Goal: Task Accomplishment & Management: Manage account settings

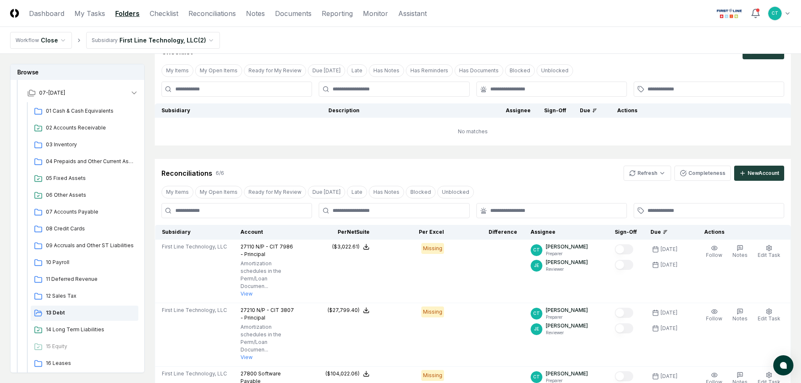
scroll to position [126, 0]
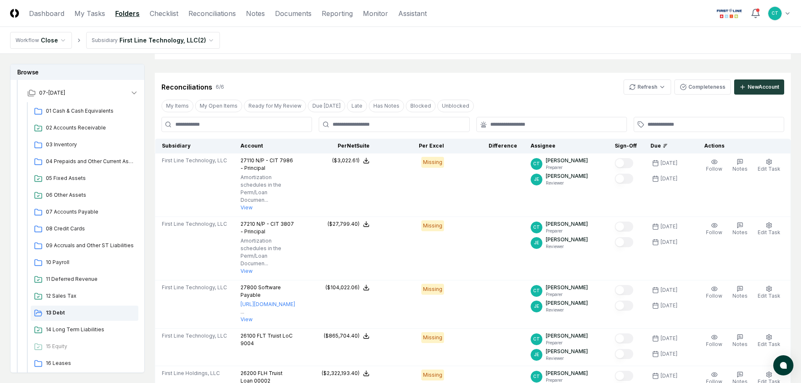
click at [241, 40] on nav "Workflow Close Subsidiary First Line Technology, LLC ( 2 )" at bounding box center [400, 40] width 801 height 27
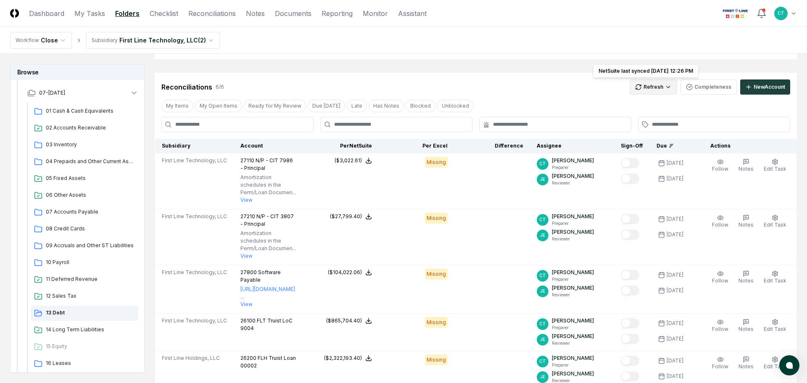
click at [657, 88] on html "CloseCore Dashboard My Tasks Folders Checklist Reconciliations Notes Documents …" at bounding box center [403, 228] width 807 height 708
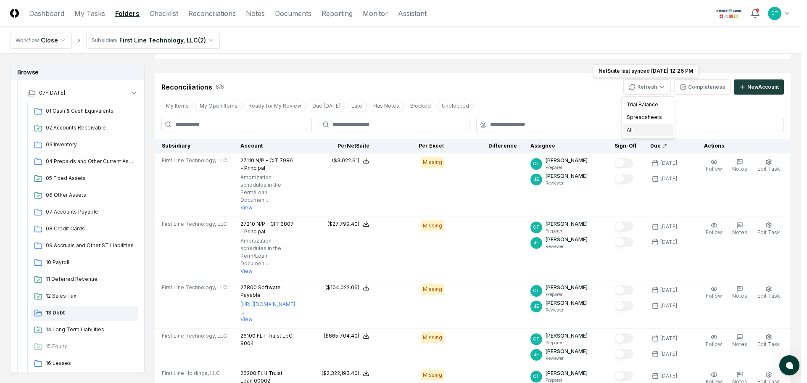
click at [634, 128] on div "All" at bounding box center [649, 130] width 50 height 13
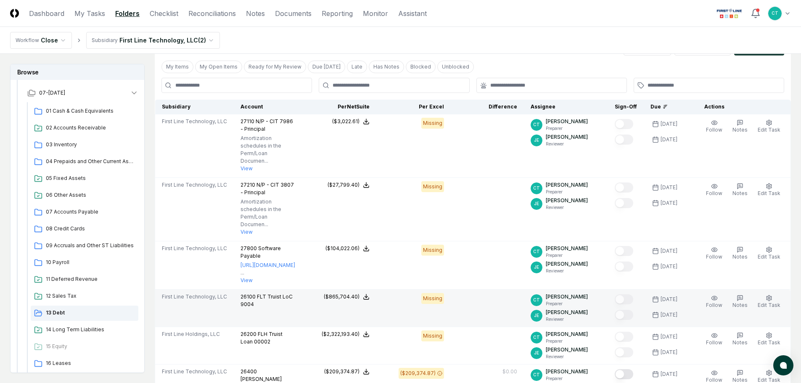
scroll to position [168, 0]
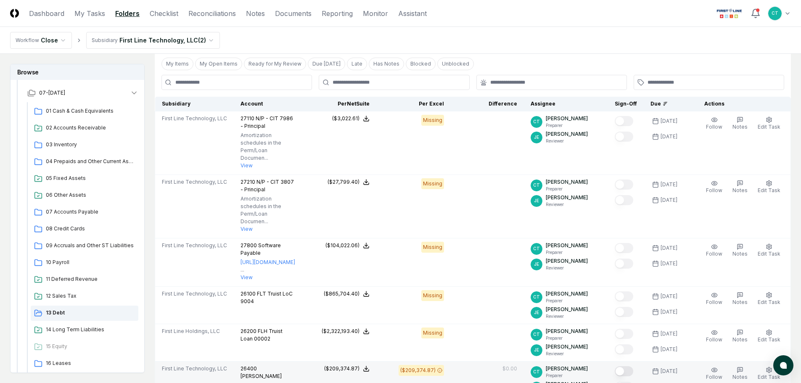
click at [628, 366] on button "Mark complete" at bounding box center [624, 371] width 19 height 10
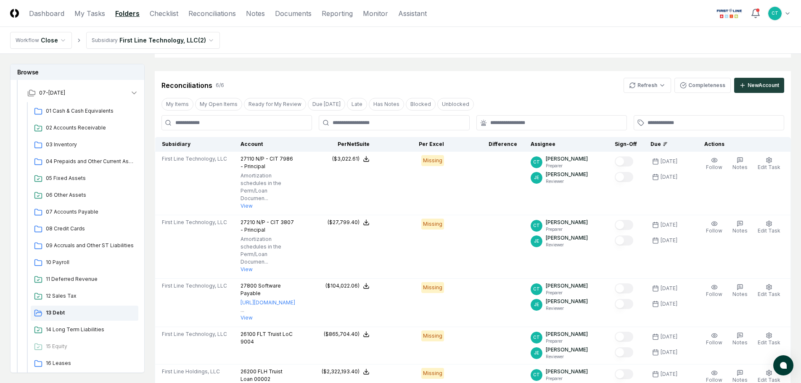
scroll to position [0, 0]
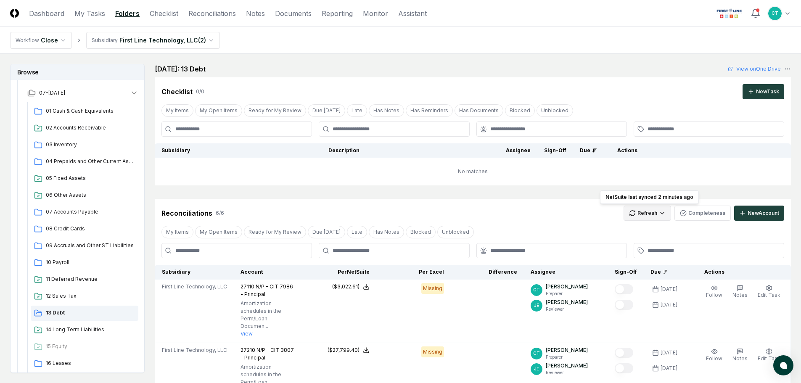
click at [651, 213] on html "CloseCore Dashboard My Tasks Folders Checklist Reconciliations Notes Documents …" at bounding box center [400, 361] width 801 height 723
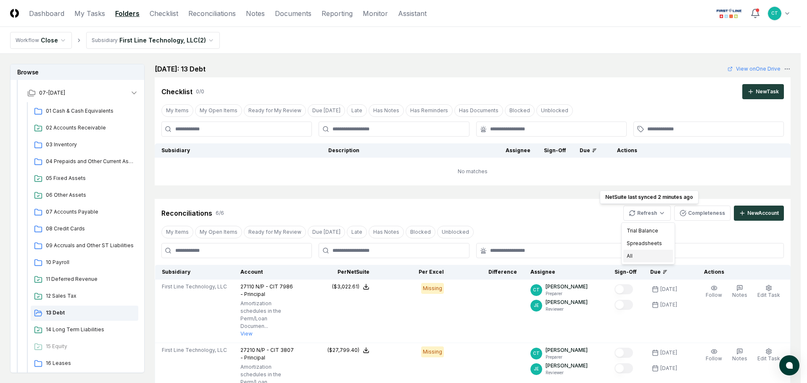
click at [632, 255] on div "All" at bounding box center [649, 256] width 50 height 13
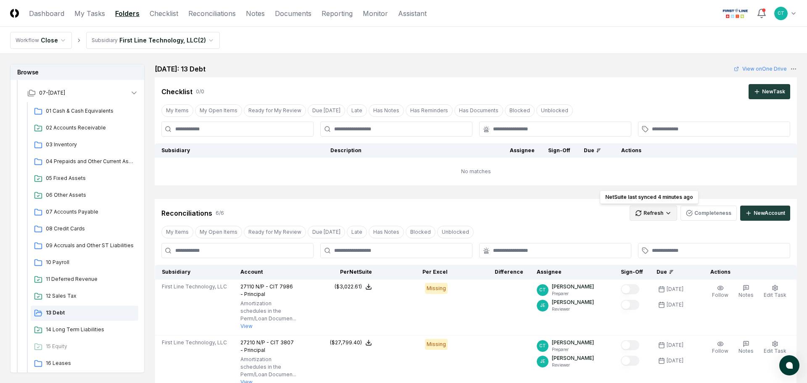
click at [655, 210] on html "CloseCore Dashboard My Tasks Folders Checklist Reconciliations Notes Documents …" at bounding box center [403, 354] width 807 height 708
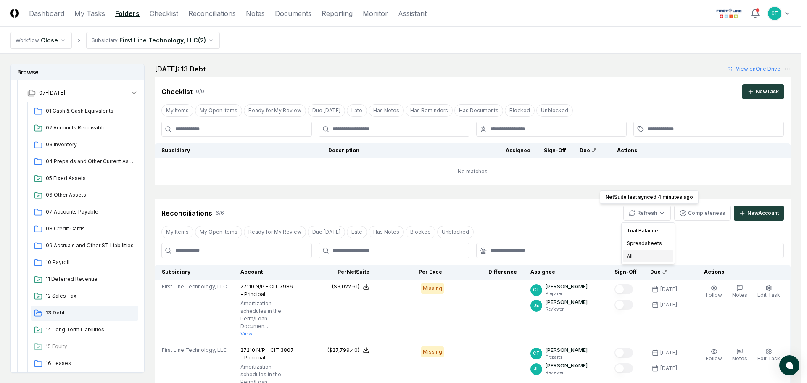
click at [638, 253] on div "All" at bounding box center [649, 256] width 50 height 13
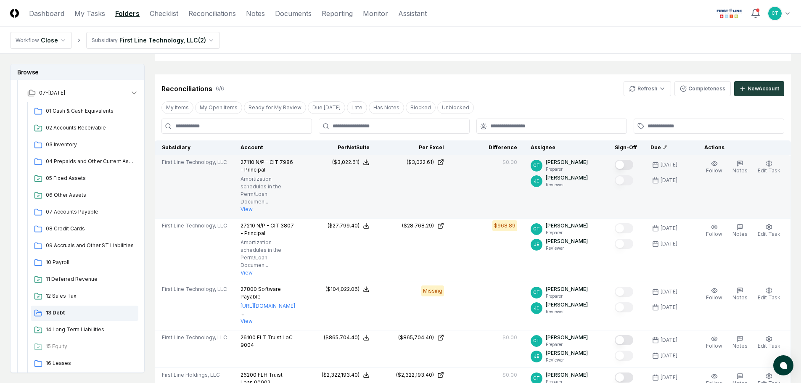
scroll to position [126, 0]
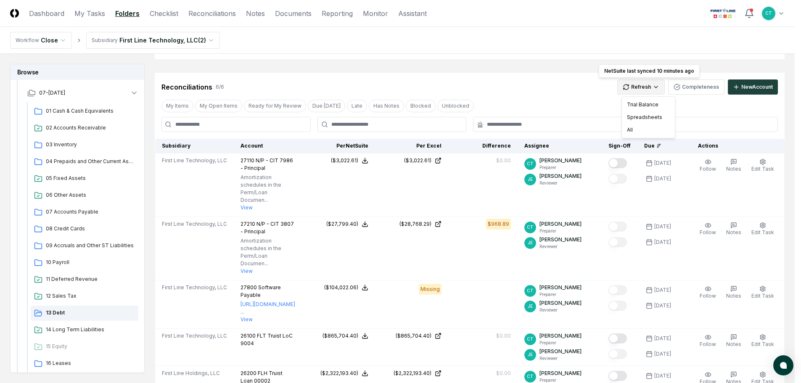
click at [649, 89] on html "CloseCore Dashboard My Tasks Folders Checklist Reconciliations Notes Documents …" at bounding box center [400, 266] width 801 height 785
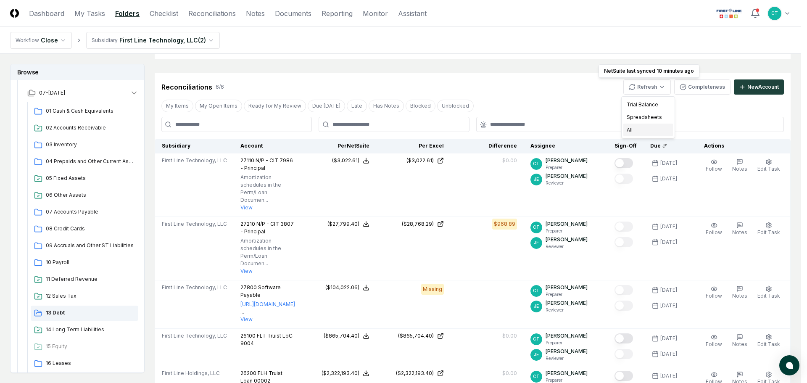
click at [632, 128] on div "All" at bounding box center [649, 130] width 50 height 13
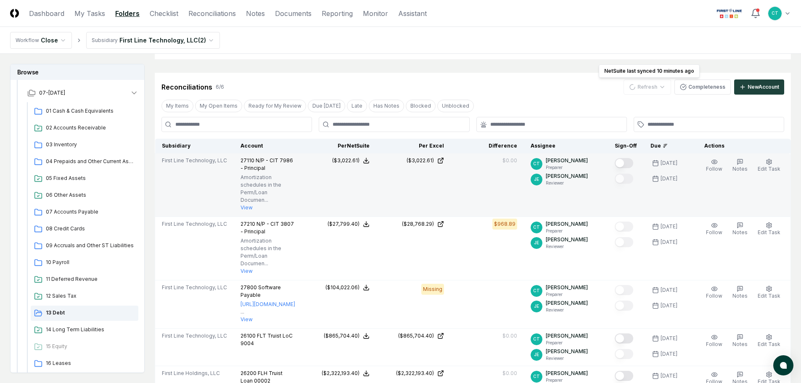
click at [632, 163] on button "Mark complete" at bounding box center [624, 163] width 19 height 10
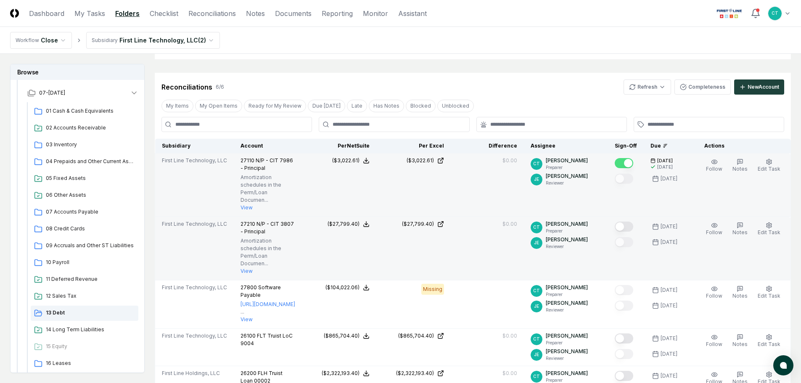
click at [632, 222] on button "Mark complete" at bounding box center [624, 227] width 19 height 10
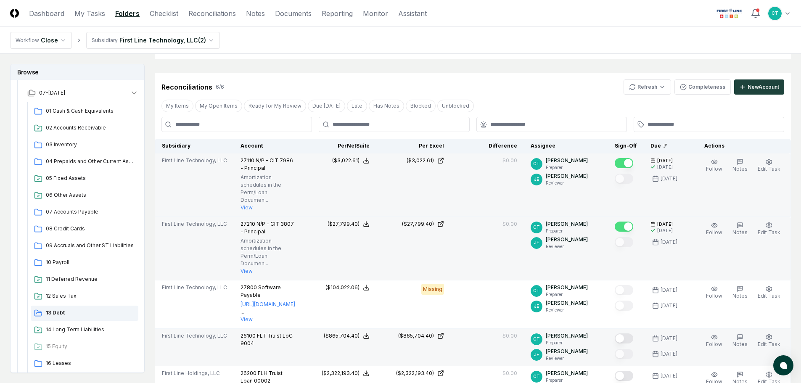
click at [630, 333] on button "Mark complete" at bounding box center [624, 338] width 19 height 10
click at [630, 371] on button "Mark complete" at bounding box center [624, 376] width 19 height 10
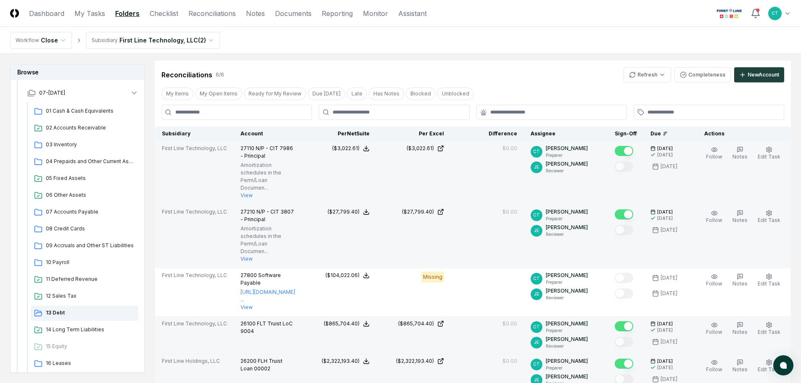
scroll to position [42, 0]
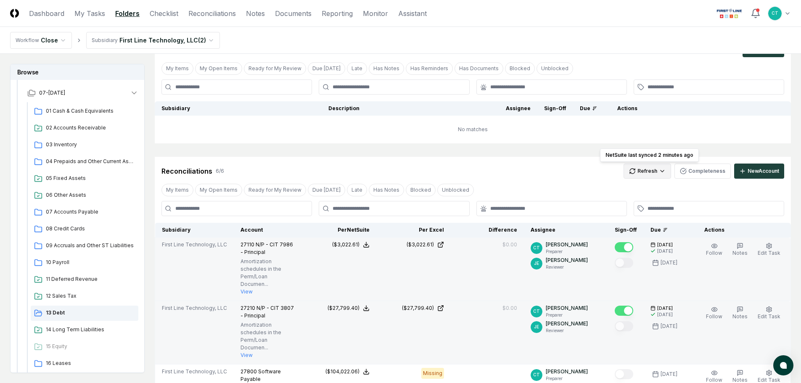
click at [648, 167] on html "CloseCore Dashboard My Tasks Folders Checklist Reconciliations Notes Documents …" at bounding box center [400, 350] width 801 height 785
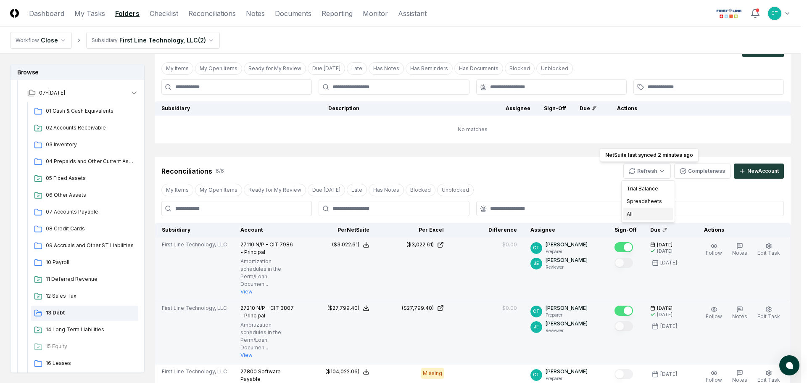
click at [631, 211] on div "All" at bounding box center [649, 214] width 50 height 13
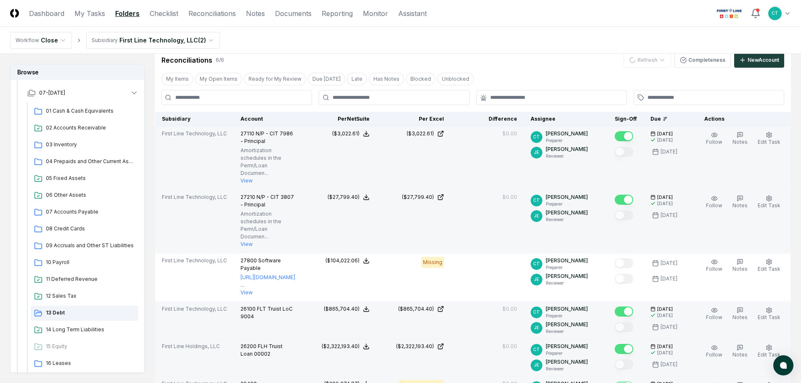
scroll to position [168, 0]
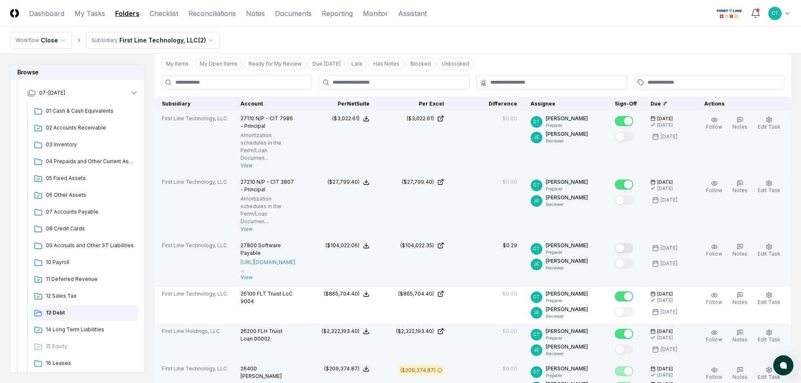
click at [633, 243] on button "Mark complete" at bounding box center [624, 248] width 19 height 10
click at [99, 328] on span "14 Long Term Liabilities" at bounding box center [90, 330] width 89 height 8
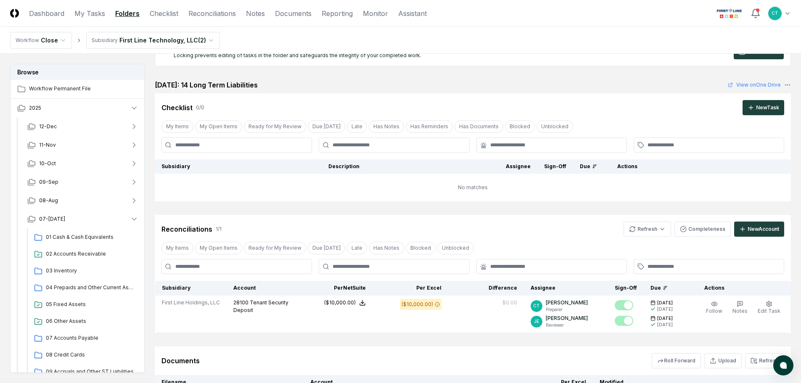
scroll to position [42, 0]
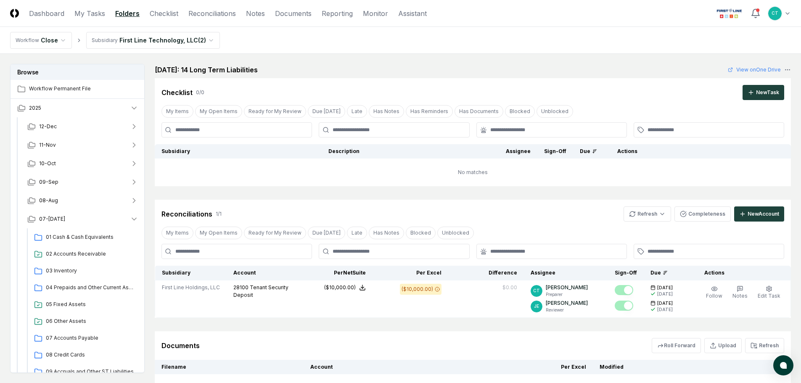
click at [463, 31] on nav "Workflow Close Subsidiary First Line Technology, LLC ( 2 )" at bounding box center [400, 40] width 801 height 27
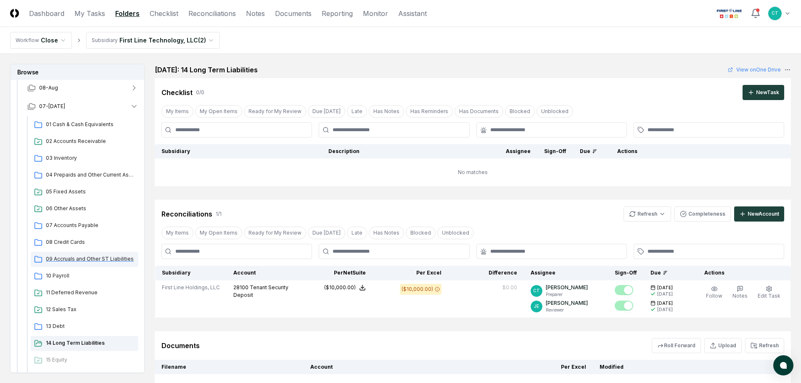
scroll to position [168, 0]
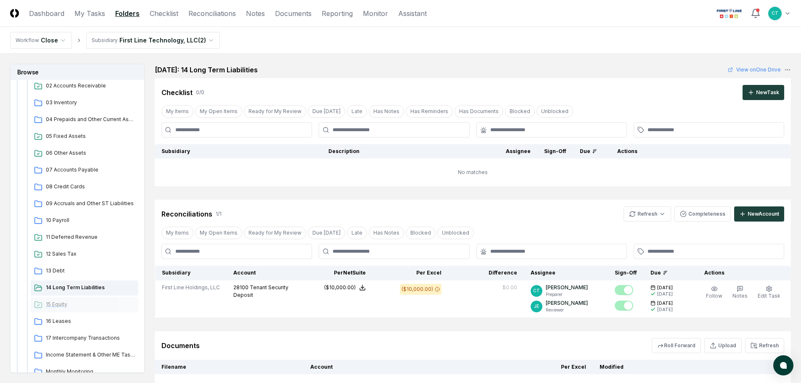
click at [74, 307] on span "15 Equity" at bounding box center [90, 305] width 89 height 8
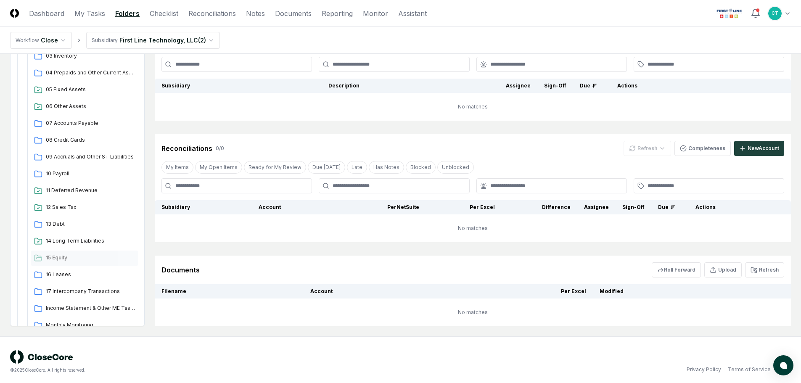
scroll to position [111, 0]
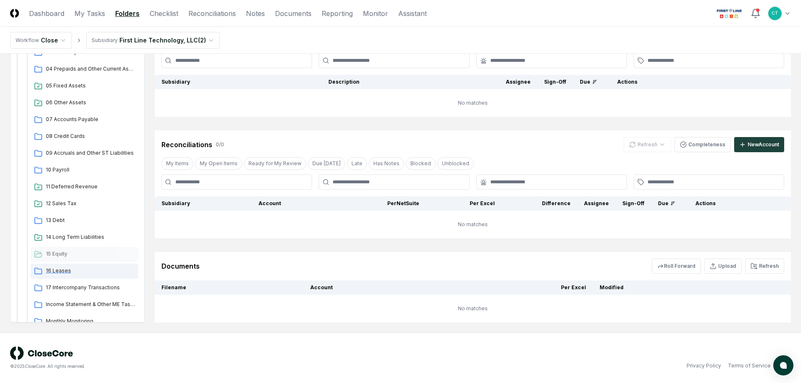
click at [83, 273] on span "16 Leases" at bounding box center [90, 271] width 89 height 8
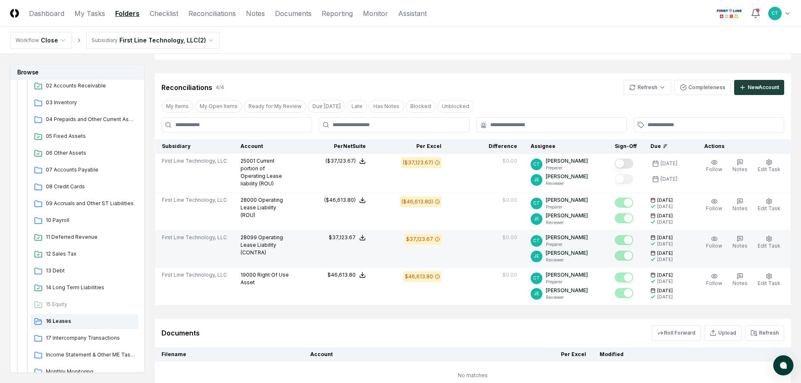
scroll to position [126, 0]
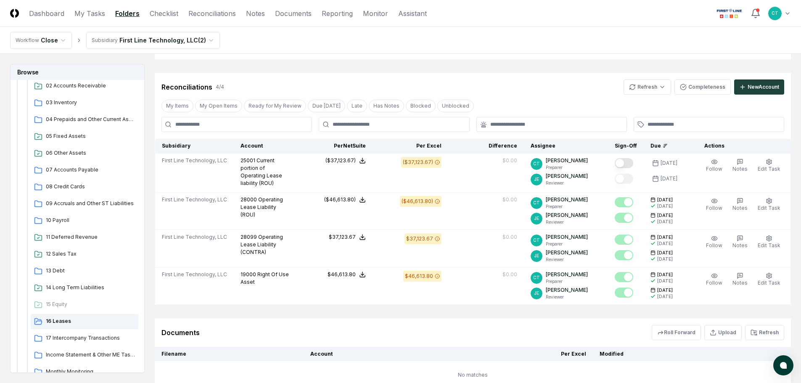
click at [501, 35] on nav "Workflow Close Subsidiary First Line Technology, LLC ( 2 )" at bounding box center [400, 40] width 801 height 27
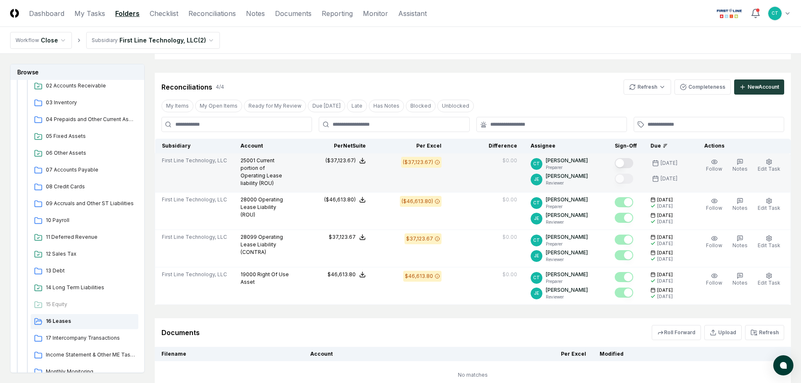
click at [628, 164] on button "Mark complete" at bounding box center [624, 163] width 19 height 10
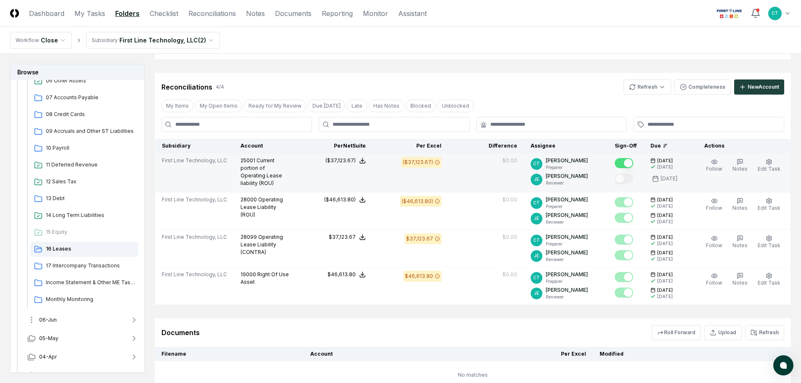
scroll to position [252, 0]
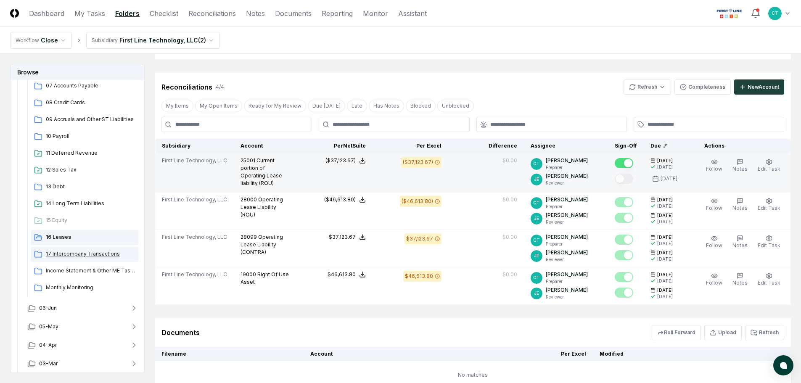
click at [76, 254] on span "17 Intercompany Transactions" at bounding box center [90, 254] width 89 height 8
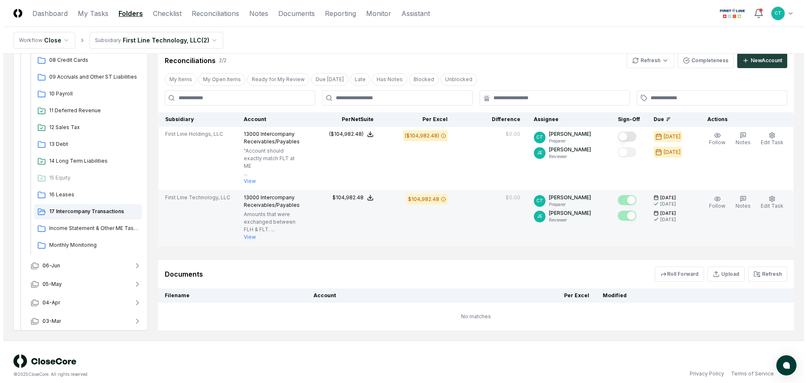
scroll to position [171, 0]
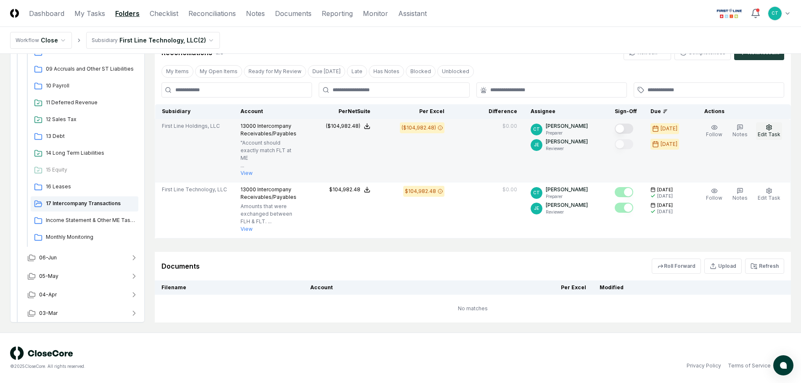
click at [764, 130] on button "Edit Task" at bounding box center [769, 131] width 26 height 18
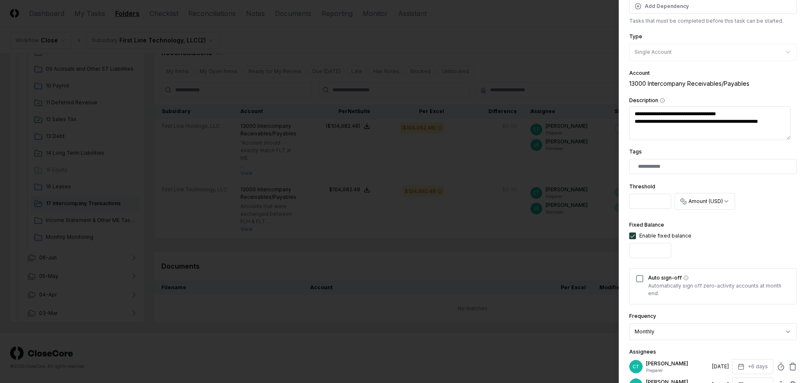
scroll to position [126, 0]
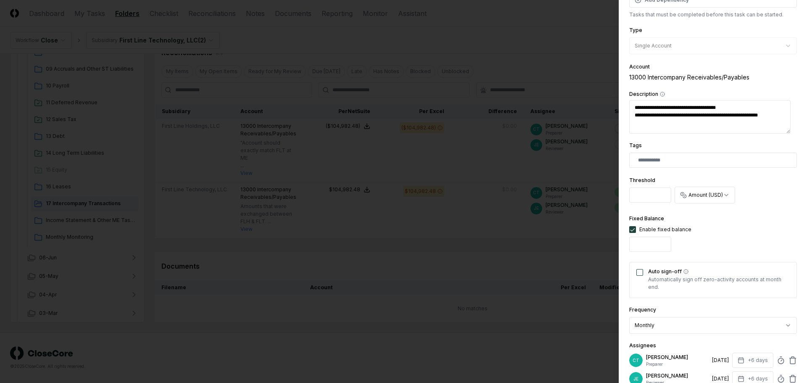
click at [639, 274] on button "Auto sign-off" at bounding box center [640, 272] width 7 height 7
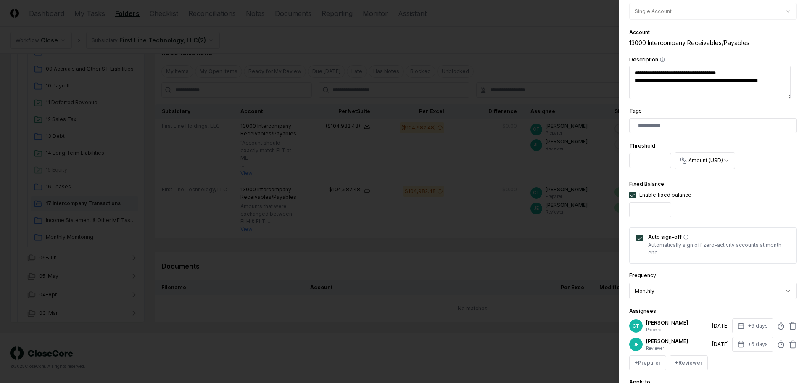
scroll to position [240, 0]
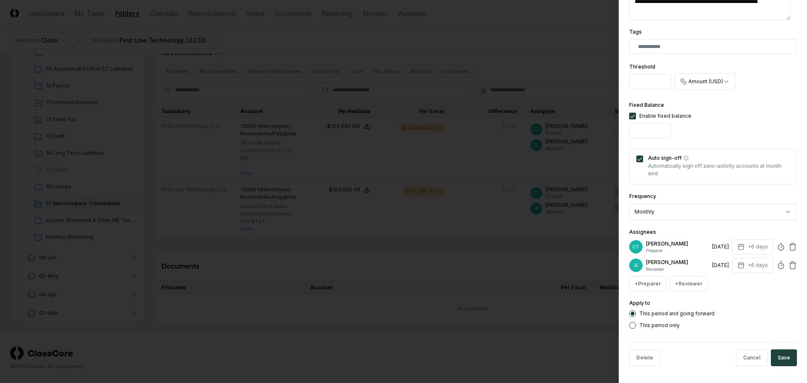
click at [774, 352] on button "Save" at bounding box center [784, 357] width 26 height 17
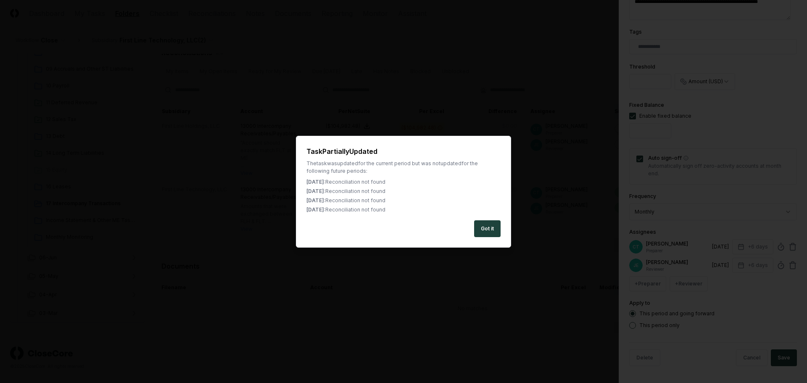
click at [484, 225] on button "Got it" at bounding box center [487, 228] width 26 height 17
type textarea "*"
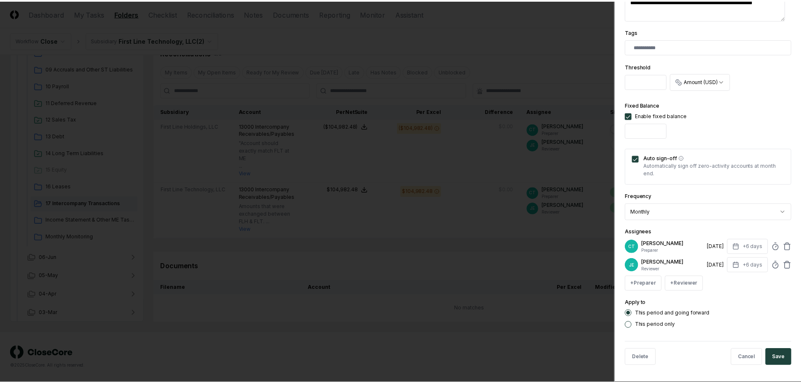
scroll to position [163, 0]
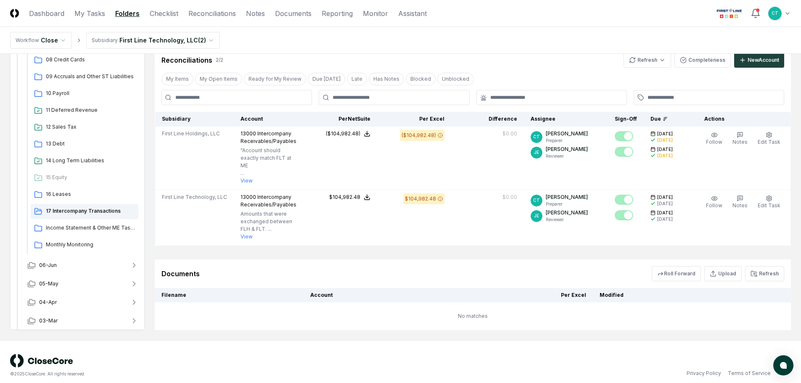
click at [493, 10] on header "CloseCore Dashboard My Tasks Folders Checklist Reconciliations Notes Documents …" at bounding box center [400, 13] width 801 height 27
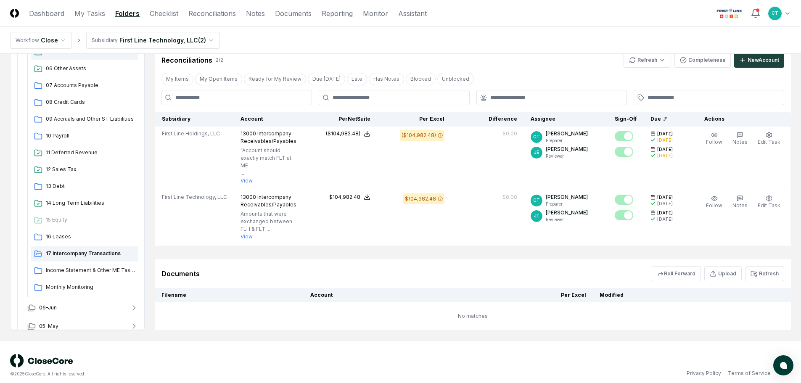
scroll to position [210, 0]
click at [90, 271] on span "Income Statement & Other ME Tasks" at bounding box center [90, 270] width 89 height 8
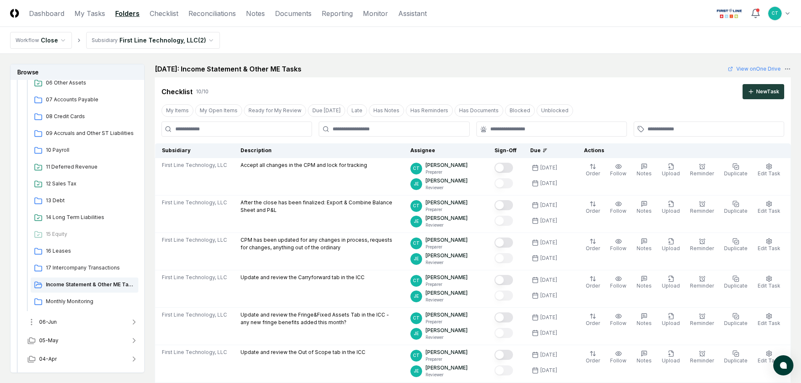
scroll to position [252, 0]
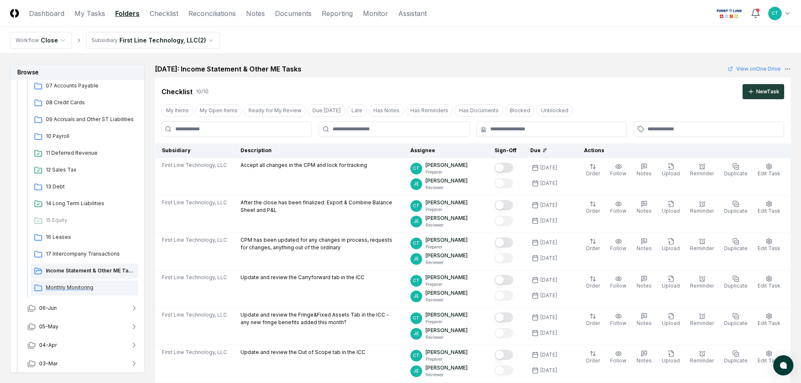
click at [54, 289] on span "Monthly Monitoring" at bounding box center [90, 288] width 89 height 8
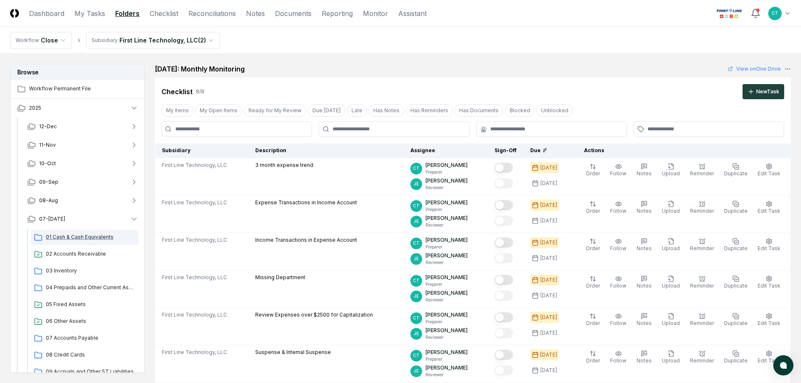
click at [83, 235] on span "01 Cash & Cash Equivalents" at bounding box center [90, 237] width 89 height 8
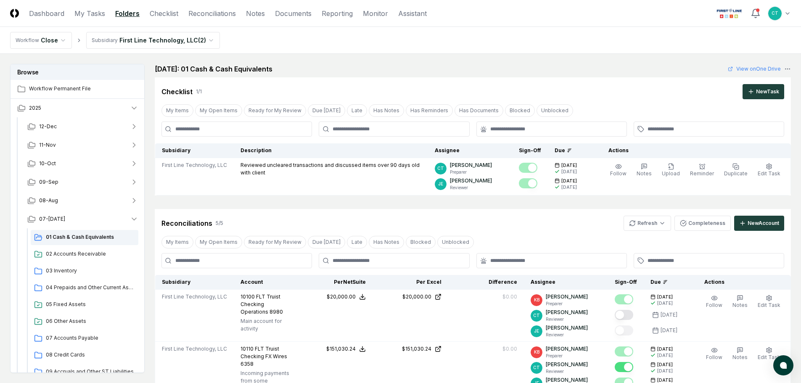
click at [517, 40] on nav "Workflow Close Subsidiary First Line Technology, LLC ( 2 )" at bounding box center [400, 40] width 801 height 27
click at [502, 39] on nav "Workflow Close Subsidiary First Line Technology, LLC ( 2 )" at bounding box center [400, 40] width 801 height 27
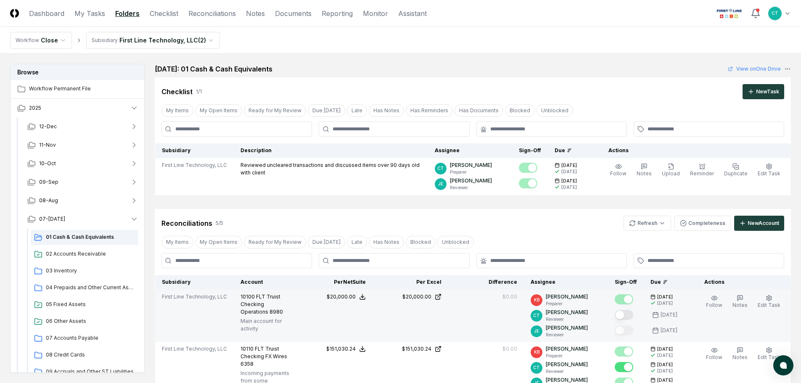
drag, startPoint x: 636, startPoint y: 315, endPoint x: 630, endPoint y: 314, distance: 5.6
click at [633, 315] on button "Mark complete" at bounding box center [624, 315] width 19 height 10
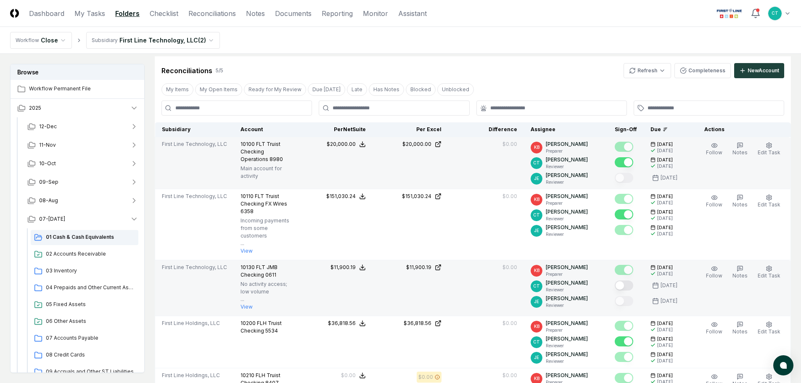
scroll to position [168, 0]
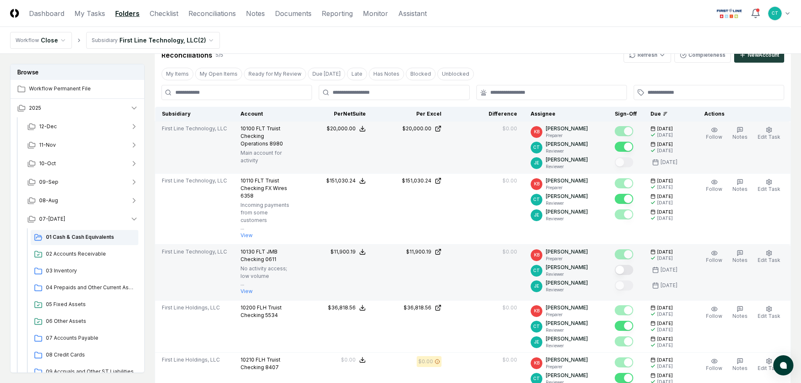
click at [633, 265] on button "Mark complete" at bounding box center [624, 270] width 19 height 10
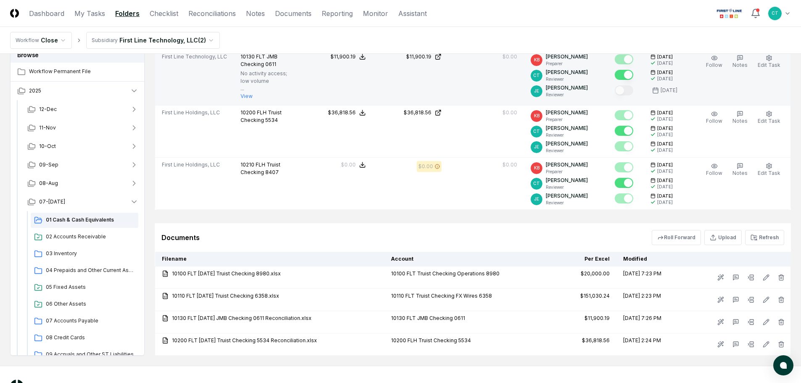
scroll to position [378, 0]
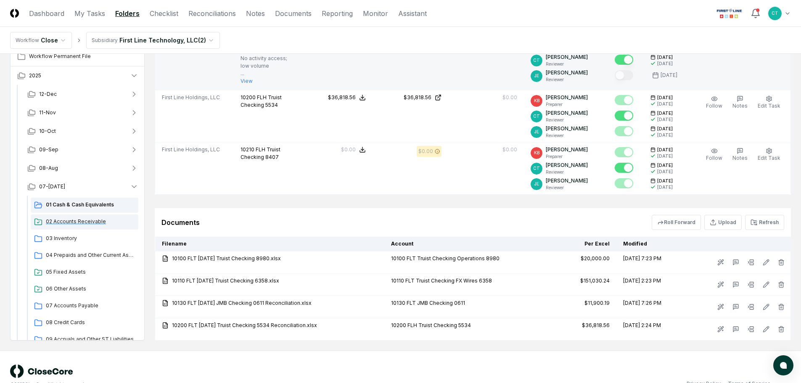
click at [74, 218] on span "02 Accounts Receivable" at bounding box center [90, 222] width 89 height 8
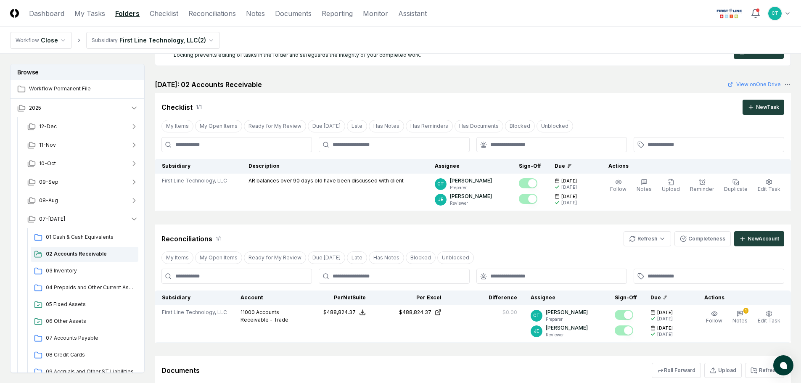
scroll to position [42, 0]
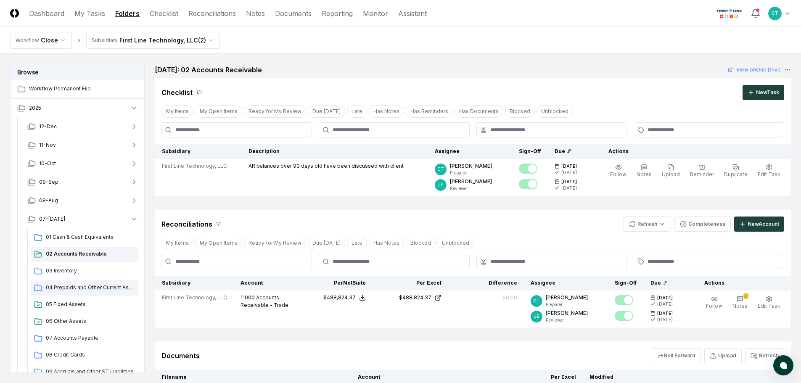
click at [77, 288] on span "04 Prepaids and Other Current Assets" at bounding box center [90, 288] width 89 height 8
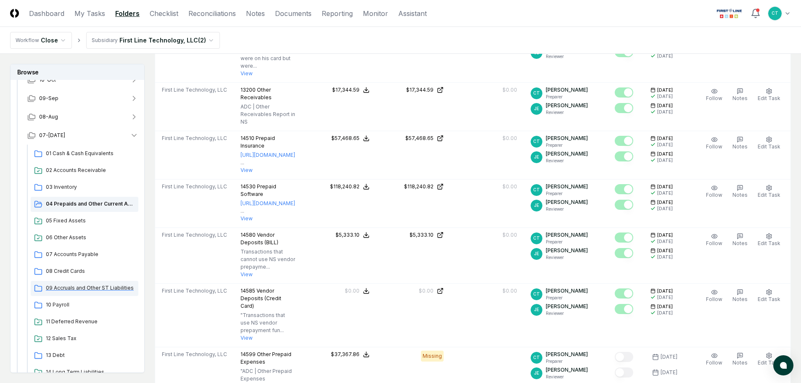
scroll to position [84, 0]
click at [77, 271] on span "08 Credit Cards" at bounding box center [90, 271] width 89 height 8
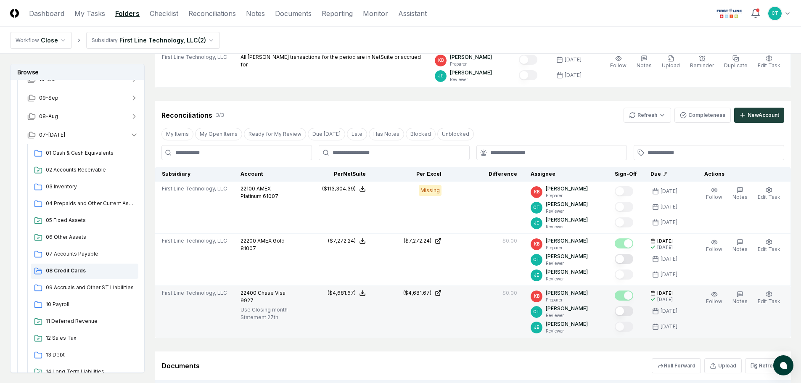
scroll to position [126, 0]
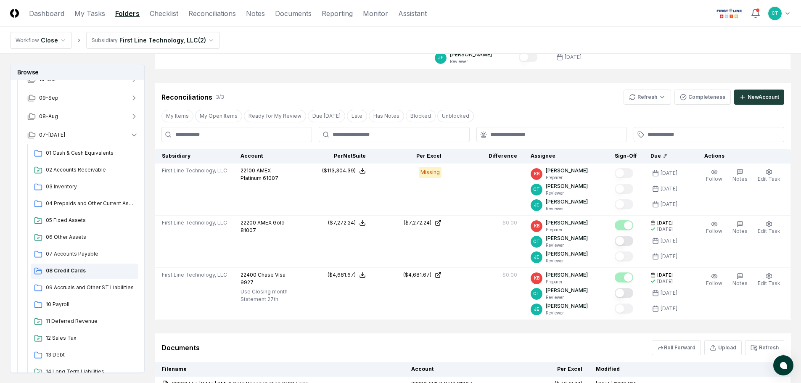
click at [548, 19] on header "CloseCore Dashboard My Tasks Folders Checklist Reconciliations Notes Documents …" at bounding box center [400, 13] width 801 height 27
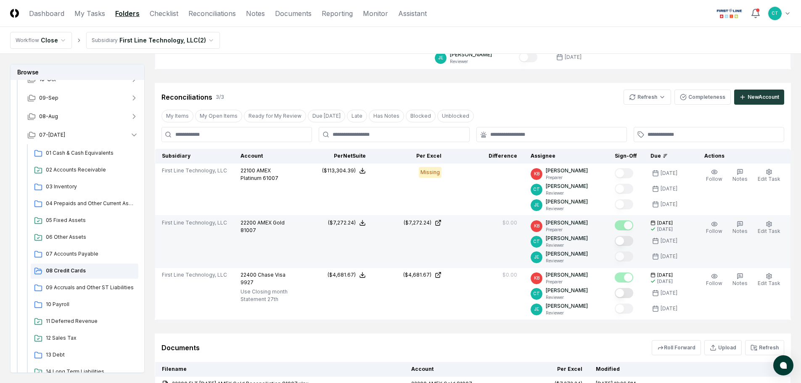
click at [631, 243] on button "Mark complete" at bounding box center [624, 241] width 19 height 10
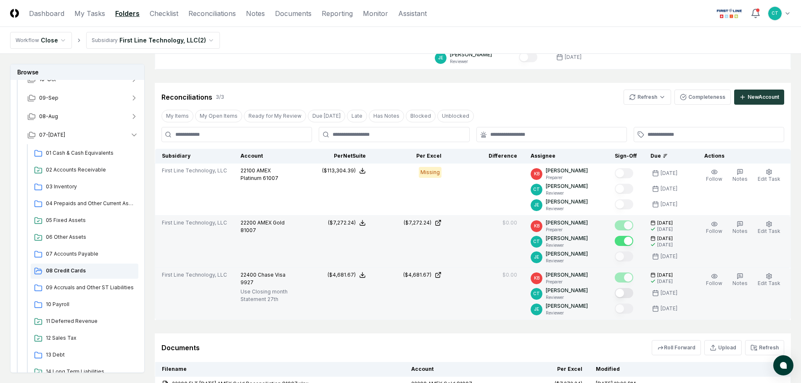
click at [632, 293] on button "Mark complete" at bounding box center [624, 293] width 19 height 10
click at [66, 301] on span "10 Payroll" at bounding box center [90, 305] width 89 height 8
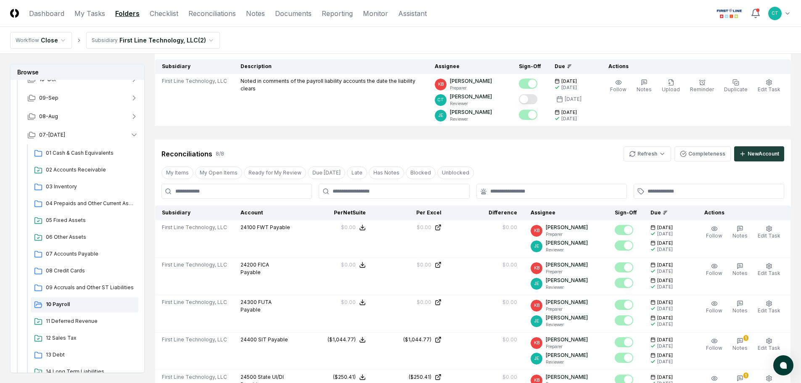
scroll to position [126, 0]
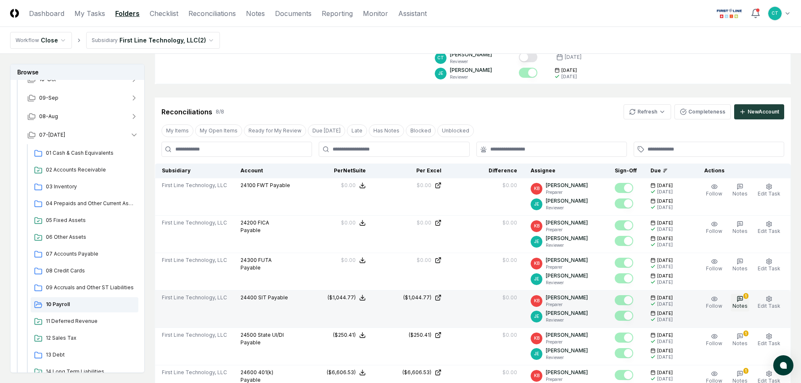
click at [743, 303] on span "Notes" at bounding box center [739, 306] width 15 height 6
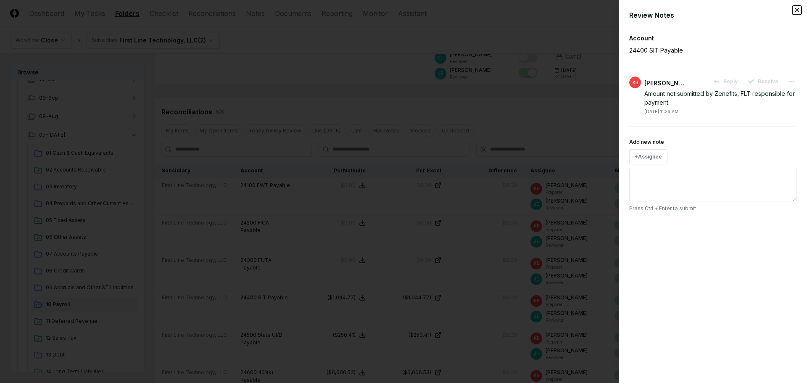
click at [796, 10] on icon "button" at bounding box center [797, 10] width 7 height 7
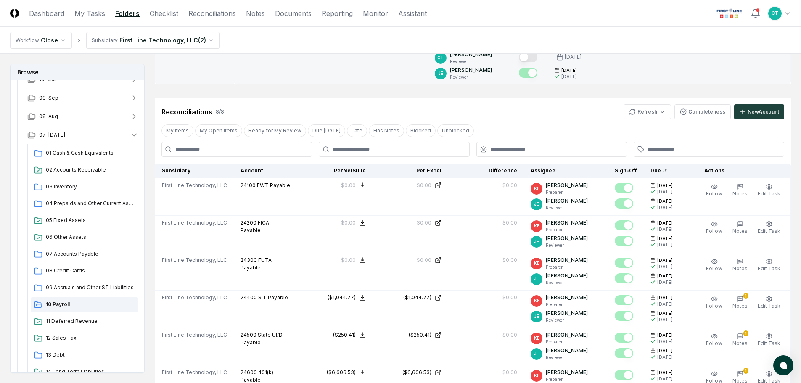
drag, startPoint x: 621, startPoint y: 39, endPoint x: 626, endPoint y: 57, distance: 19.3
click at [621, 39] on nav "Workflow Close Subsidiary First Line Technology, LLC ( 2 )" at bounding box center [400, 40] width 801 height 27
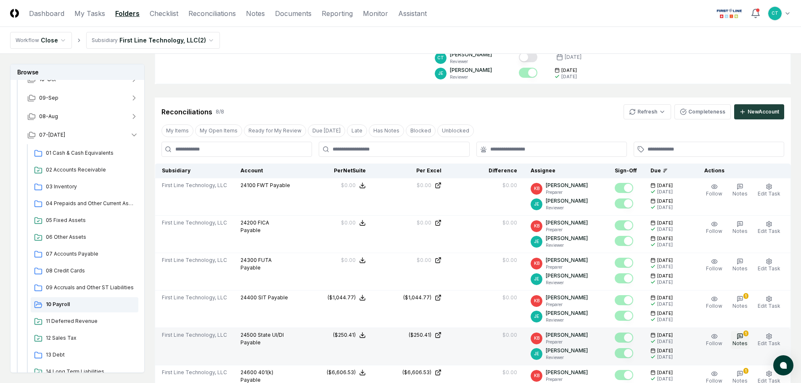
click at [742, 333] on icon "button" at bounding box center [740, 336] width 7 height 7
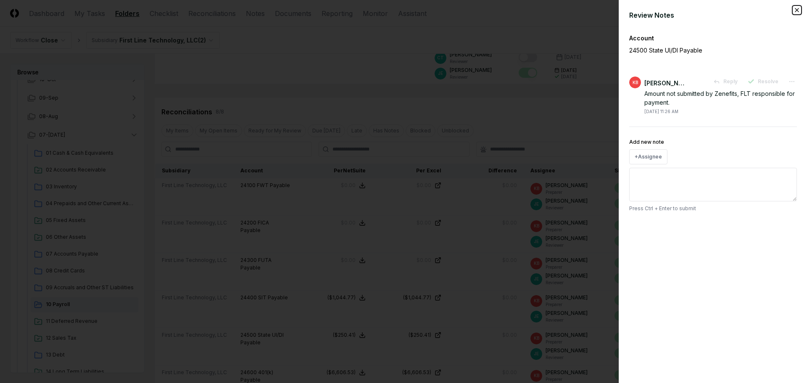
click at [796, 10] on icon "button" at bounding box center [797, 10] width 7 height 7
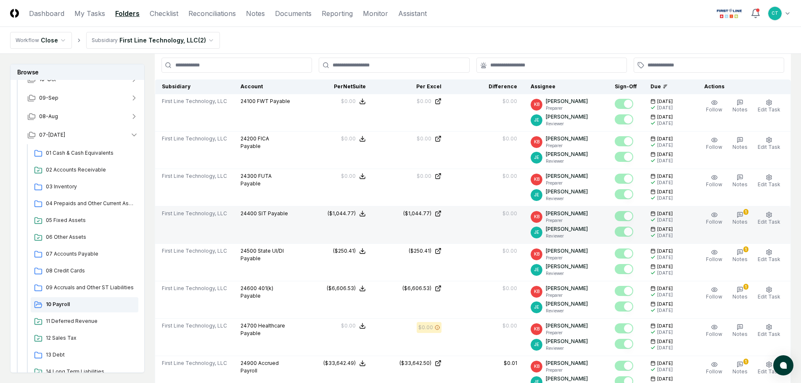
scroll to position [252, 0]
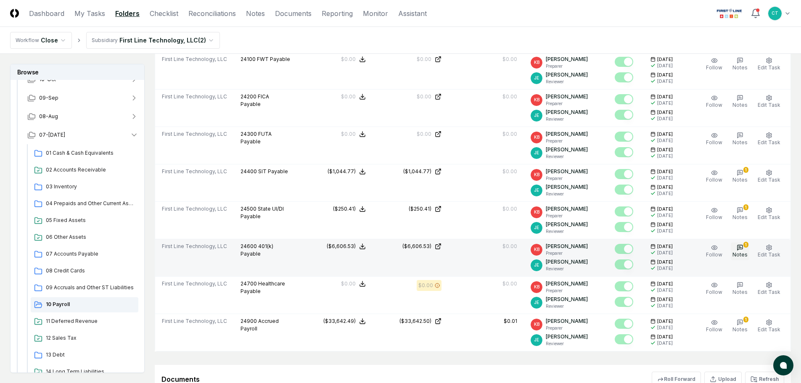
click at [740, 246] on icon "button" at bounding box center [740, 246] width 2 height 0
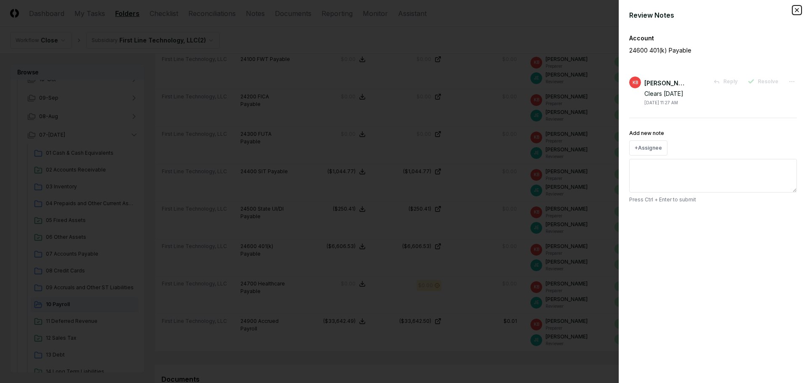
click at [795, 11] on icon "button" at bounding box center [797, 10] width 7 height 7
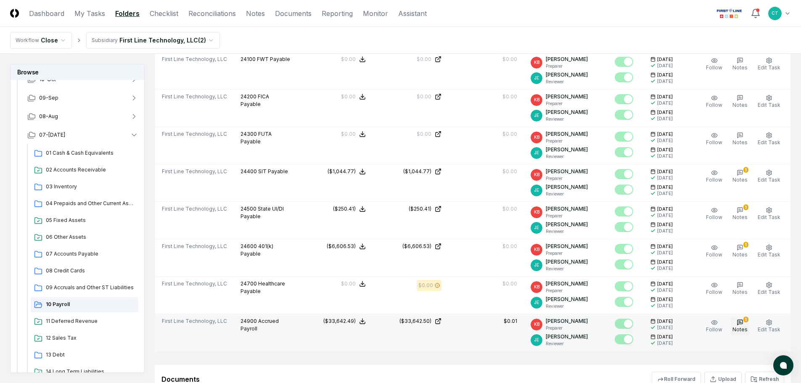
click at [742, 321] on icon "button" at bounding box center [740, 322] width 7 height 7
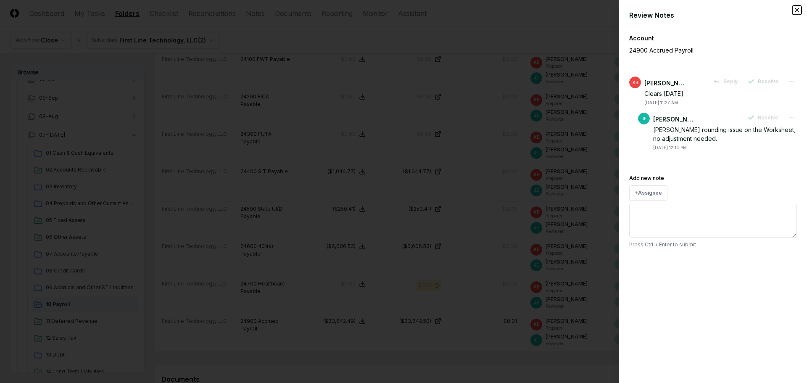
click at [798, 11] on icon "button" at bounding box center [797, 10] width 7 height 7
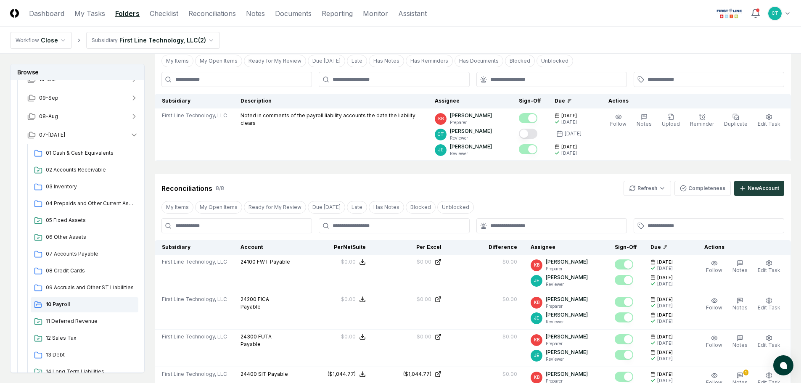
scroll to position [42, 0]
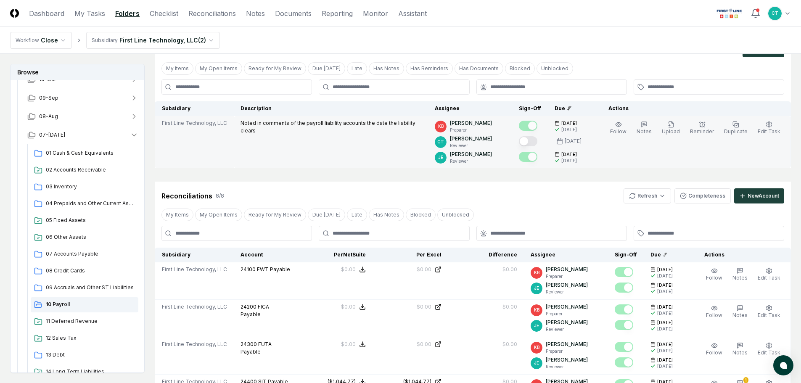
click at [537, 140] on button "Mark complete" at bounding box center [528, 141] width 19 height 10
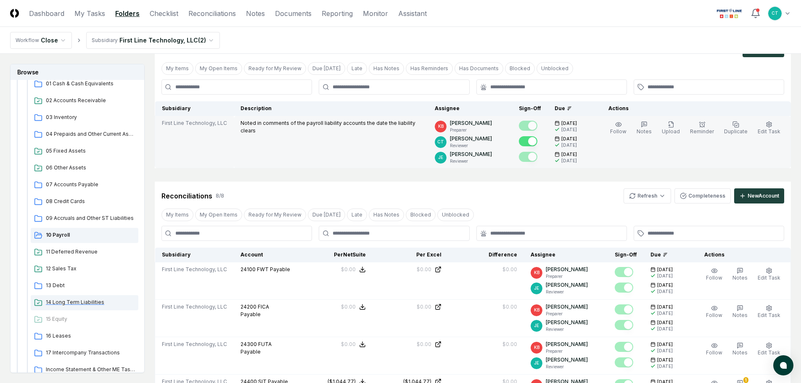
scroll to position [168, 0]
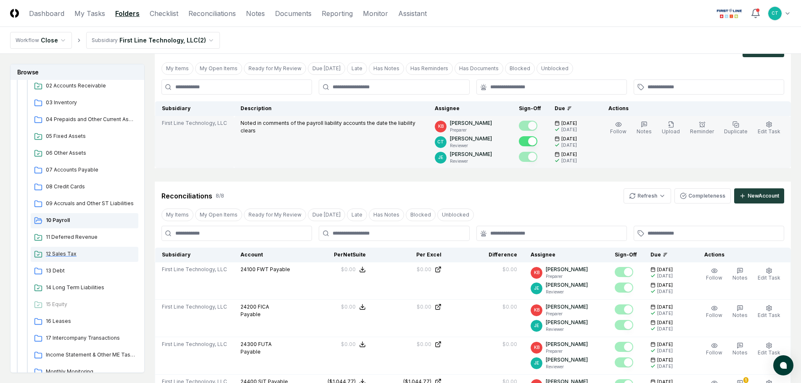
click at [72, 253] on span "12 Sales Tax" at bounding box center [90, 254] width 89 height 8
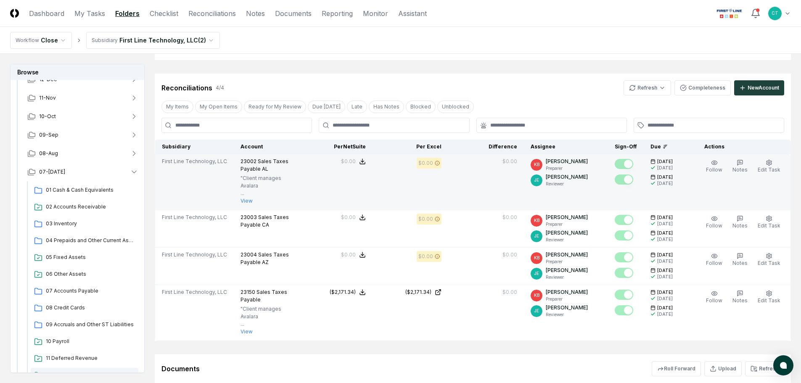
scroll to position [42, 0]
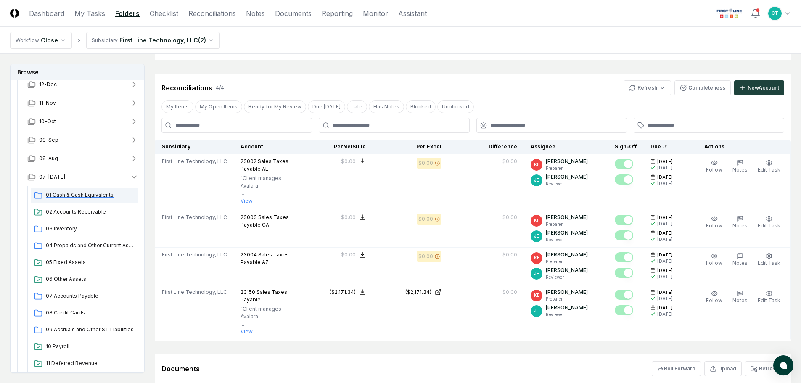
click at [95, 193] on span "01 Cash & Cash Equivalents" at bounding box center [90, 195] width 89 height 8
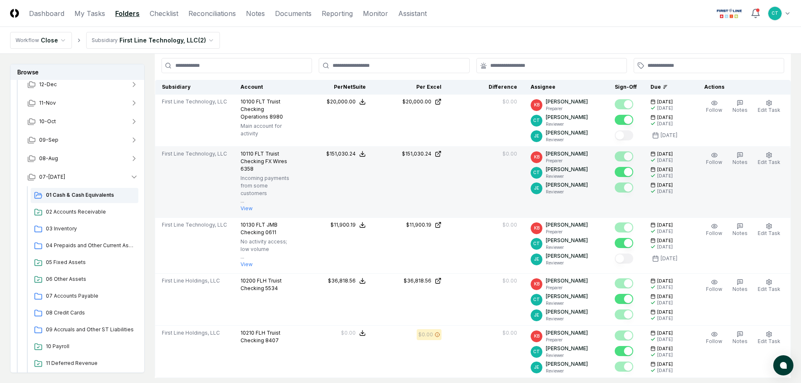
scroll to position [210, 0]
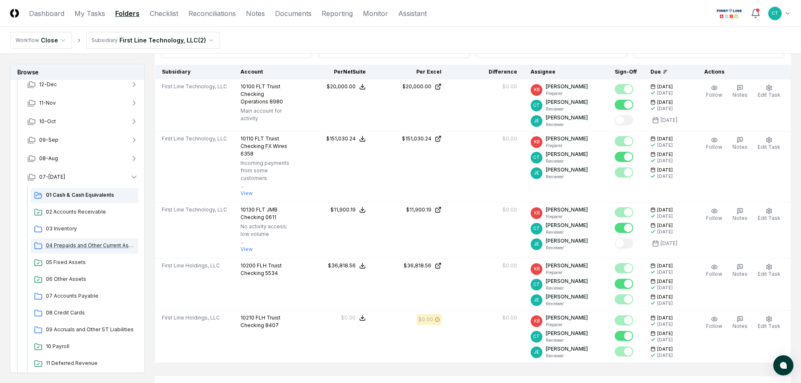
click at [88, 243] on span "04 Prepaids and Other Current Assets" at bounding box center [90, 246] width 89 height 8
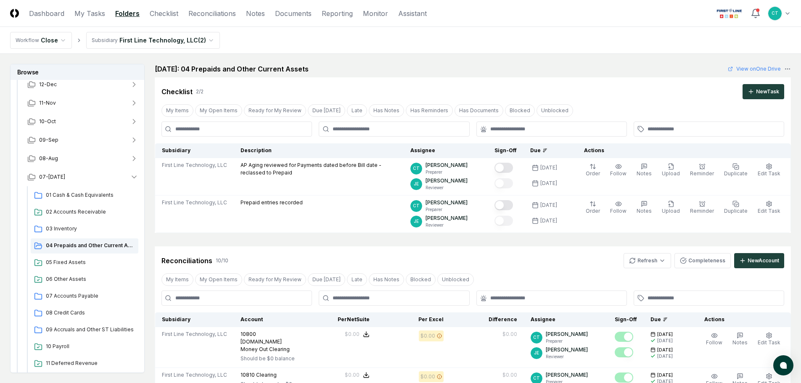
scroll to position [42, 0]
